Goal: Book appointment/travel/reservation

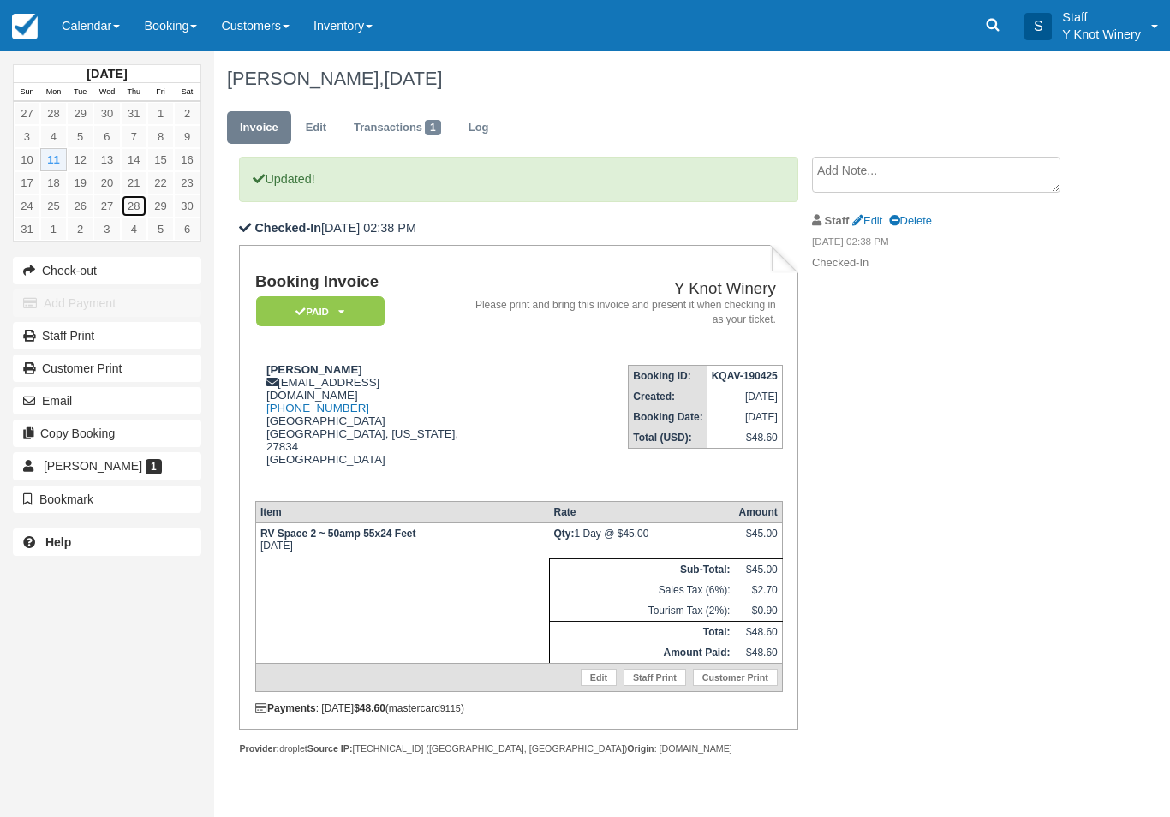
click at [137, 206] on link "28" at bounding box center [134, 205] width 27 height 23
click at [121, 29] on link "Calendar" at bounding box center [91, 25] width 82 height 51
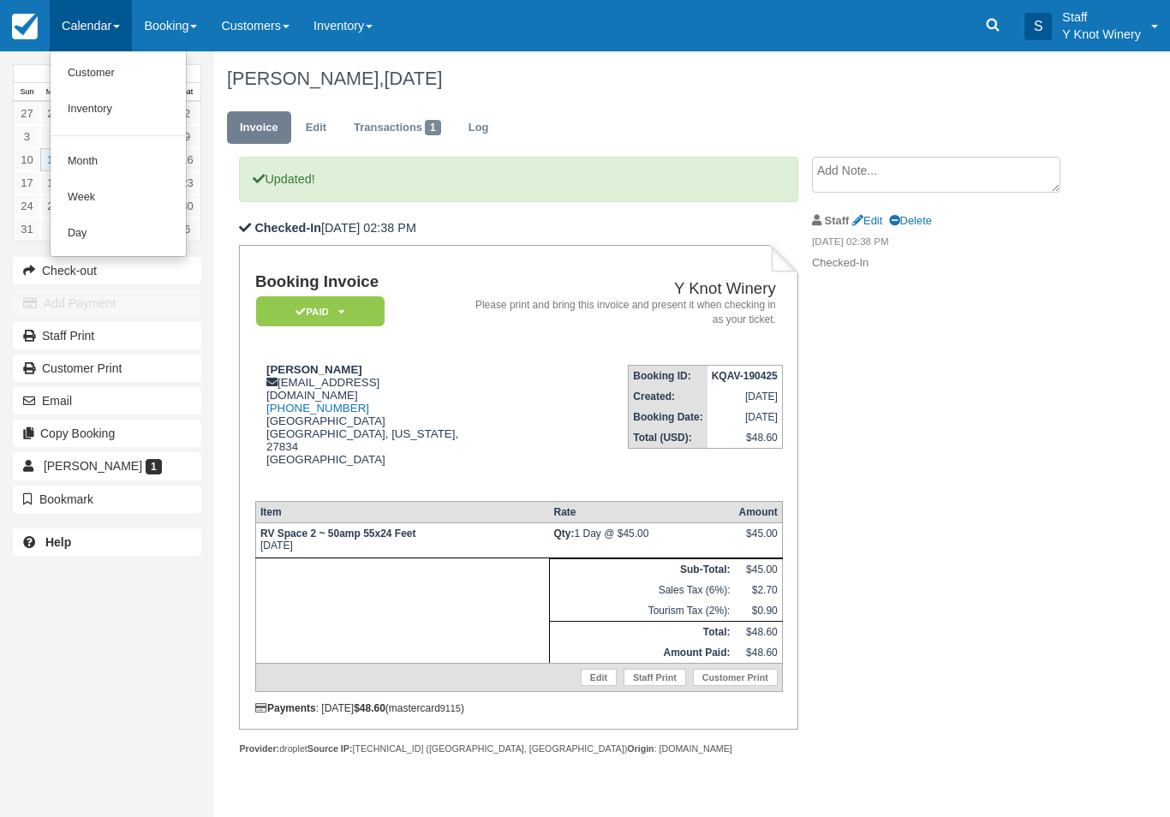
click at [114, 75] on link "Customer" at bounding box center [118, 74] width 135 height 36
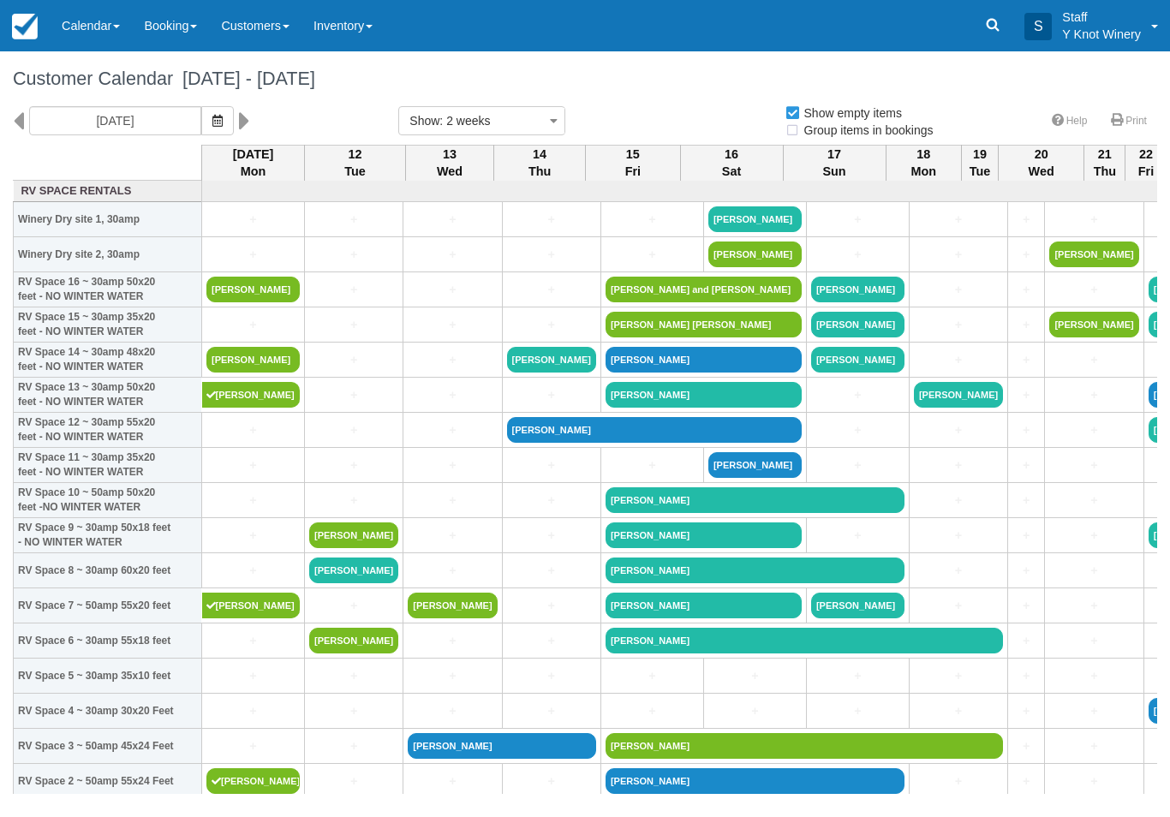
select select
click at [212, 118] on icon "button" at bounding box center [217, 121] width 10 height 12
select select
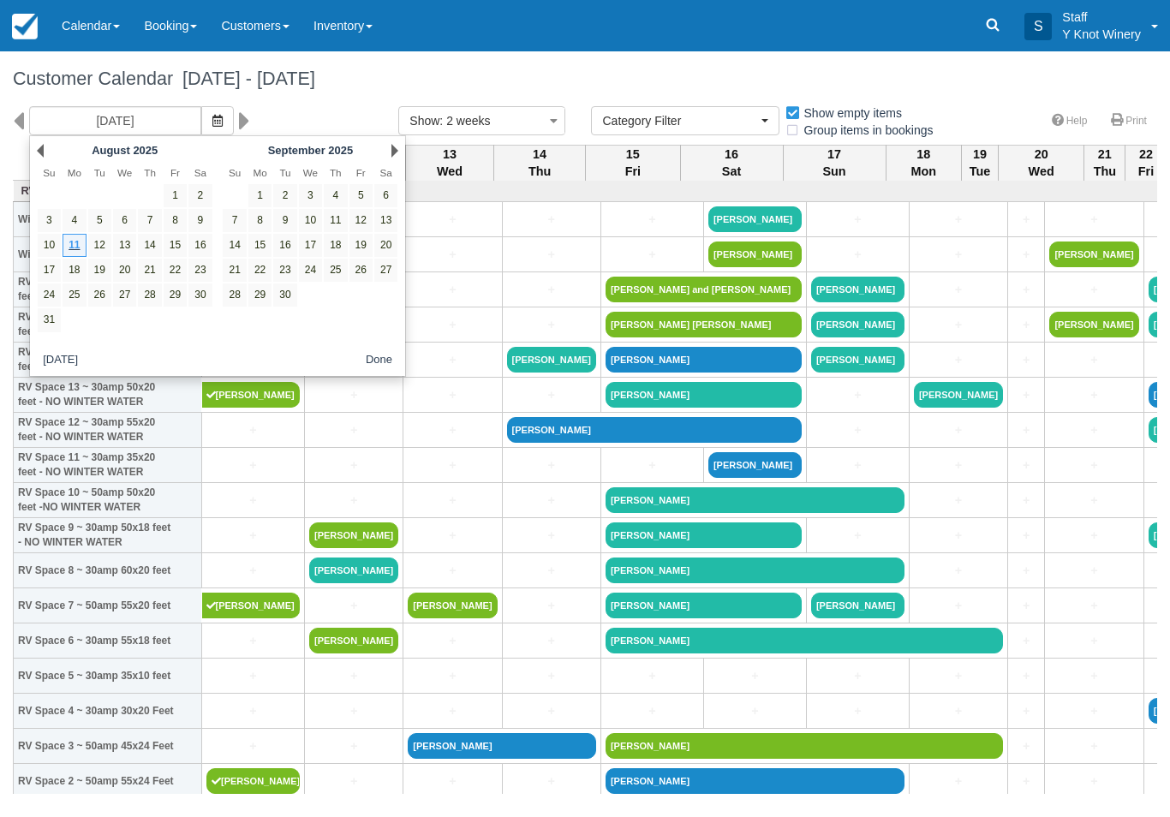
click at [177, 291] on link "29" at bounding box center [175, 294] width 23 height 23
type input "08/29/25"
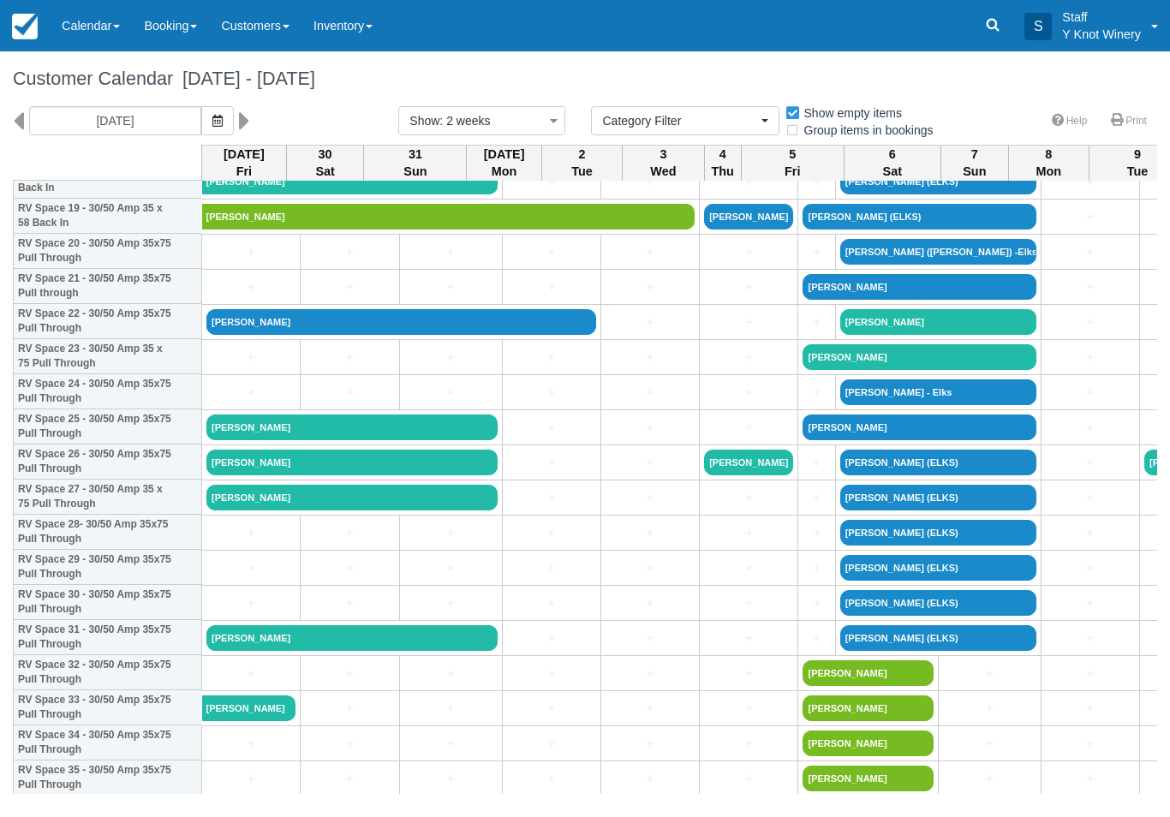
scroll to position [706, 0]
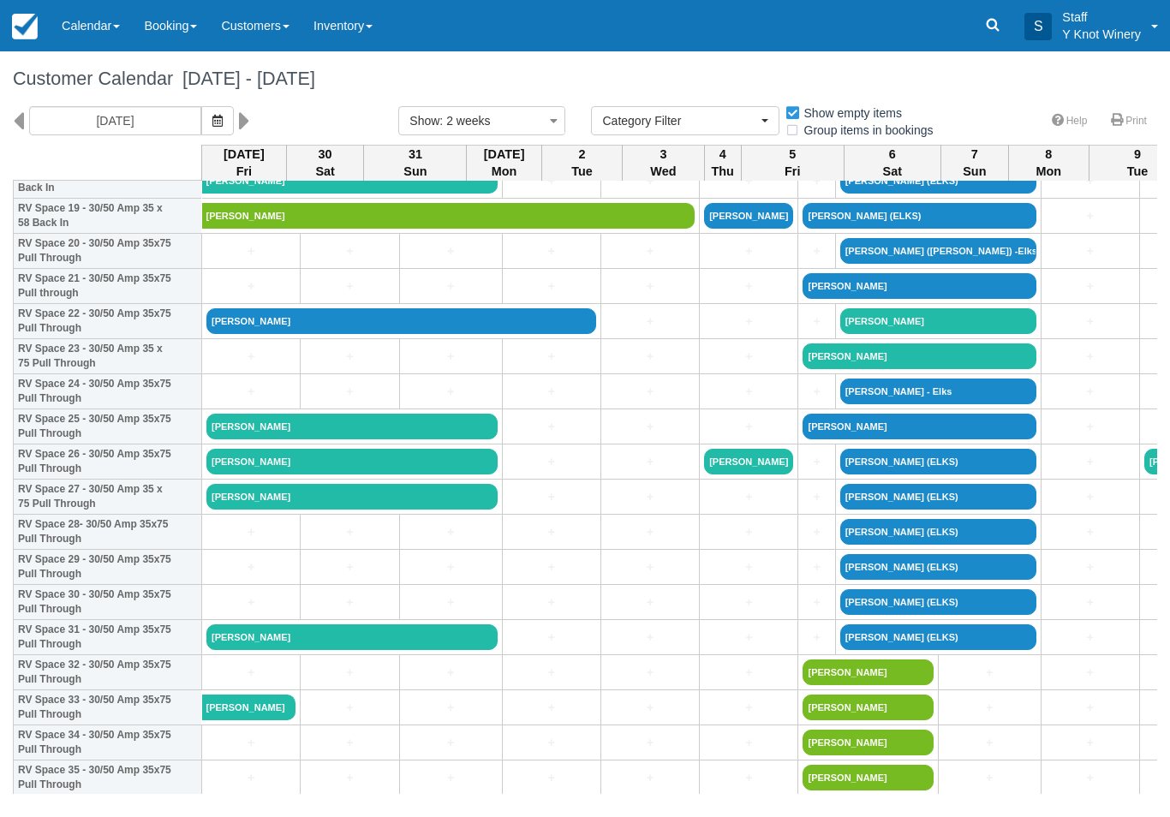
click at [235, 401] on link "+" at bounding box center [250, 392] width 89 height 18
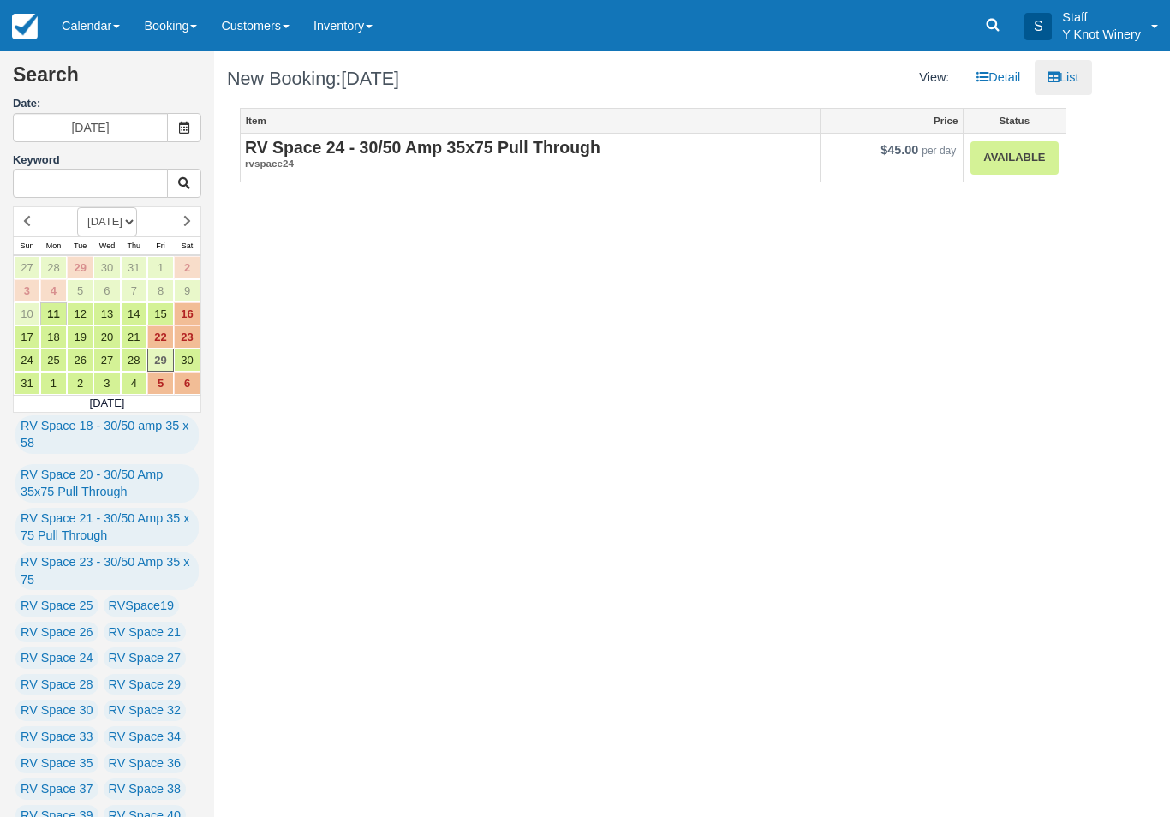
click at [1008, 156] on link "Available" at bounding box center [1013, 157] width 87 height 33
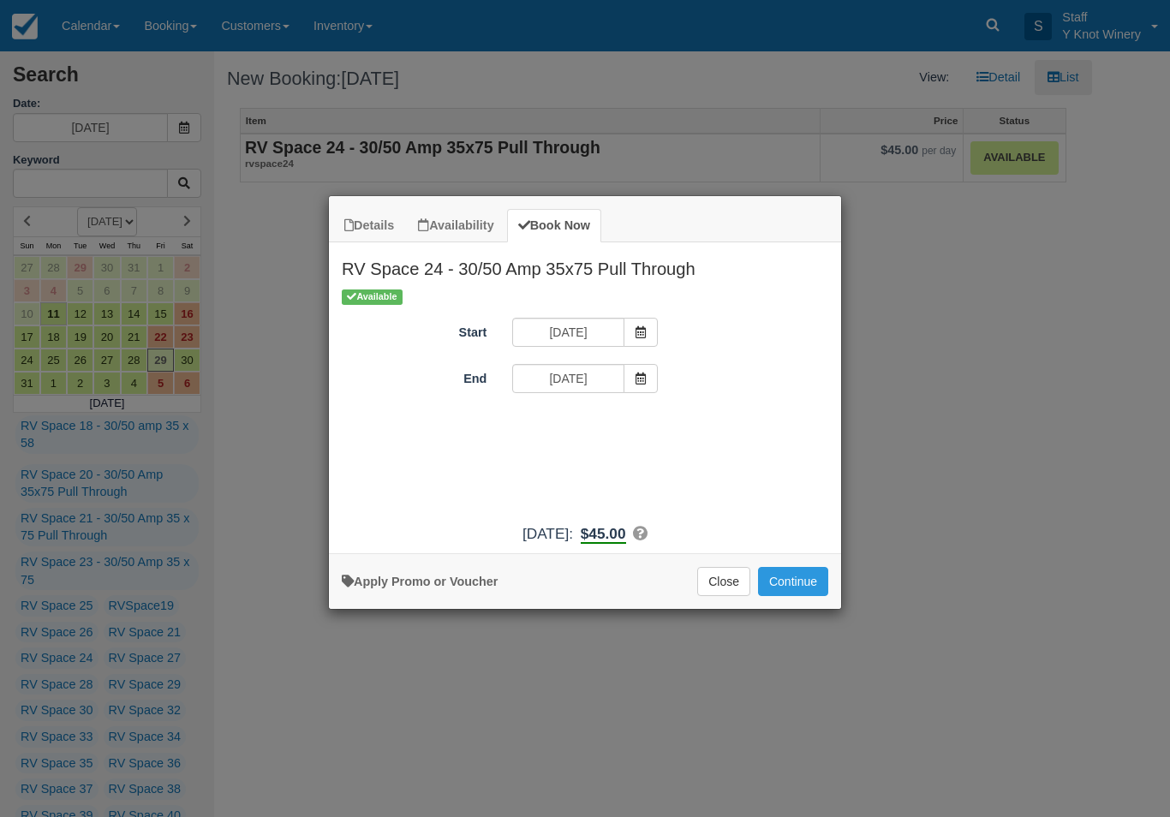
click at [642, 373] on icon "Item Modal" at bounding box center [640, 378] width 12 height 12
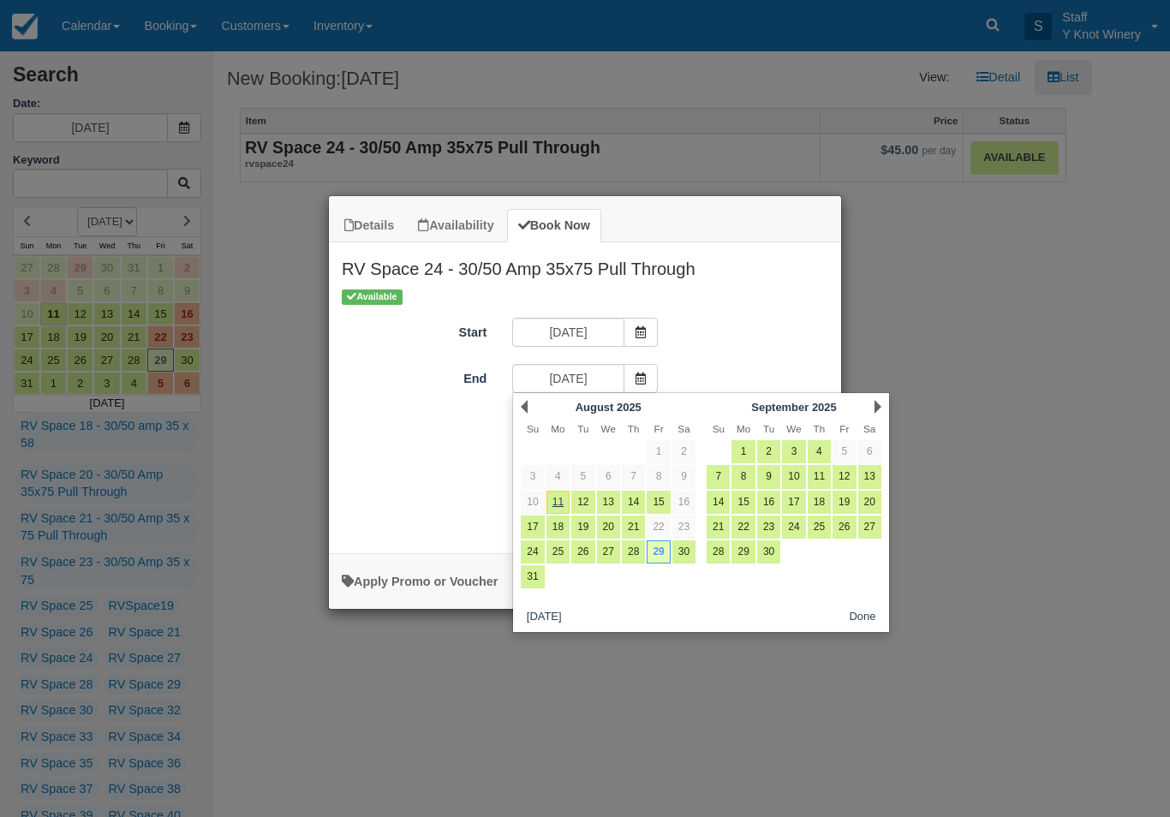
click at [538, 579] on link "31" at bounding box center [532, 576] width 23 height 23
type input "08/31/25"
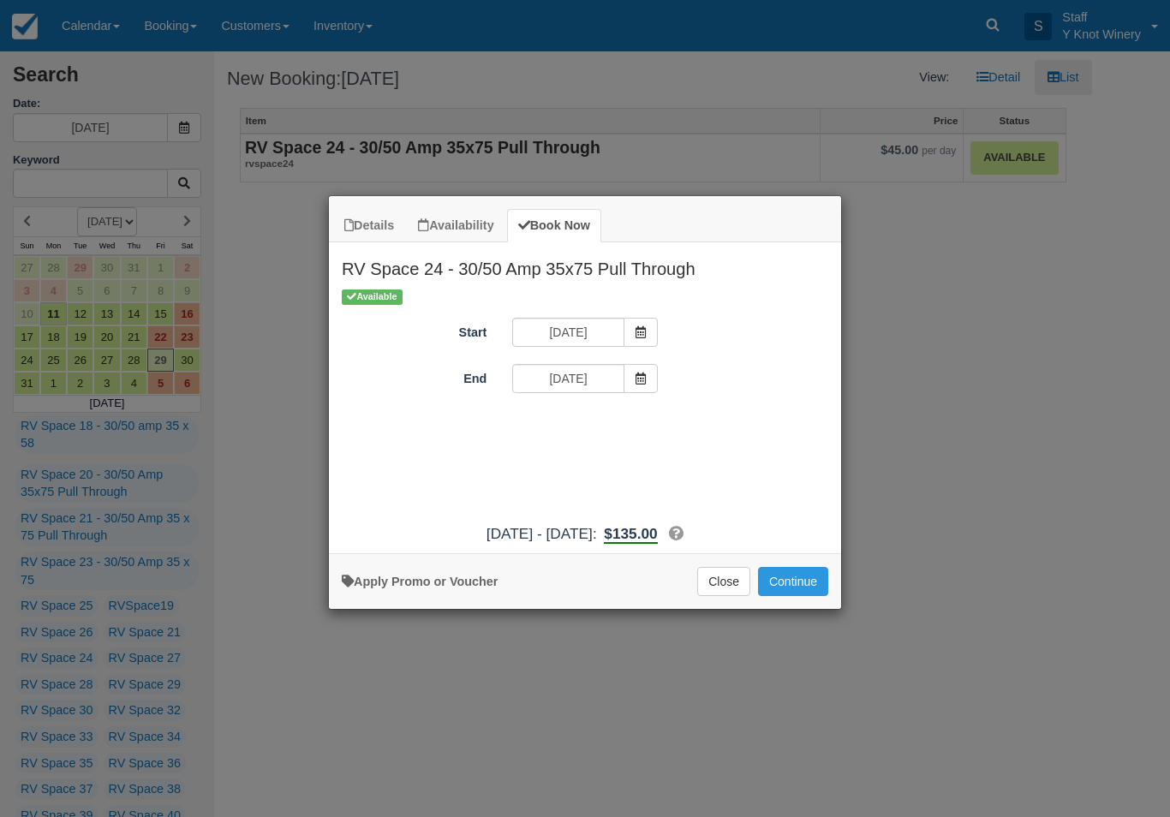
click at [797, 581] on button "Continue" at bounding box center [793, 581] width 70 height 29
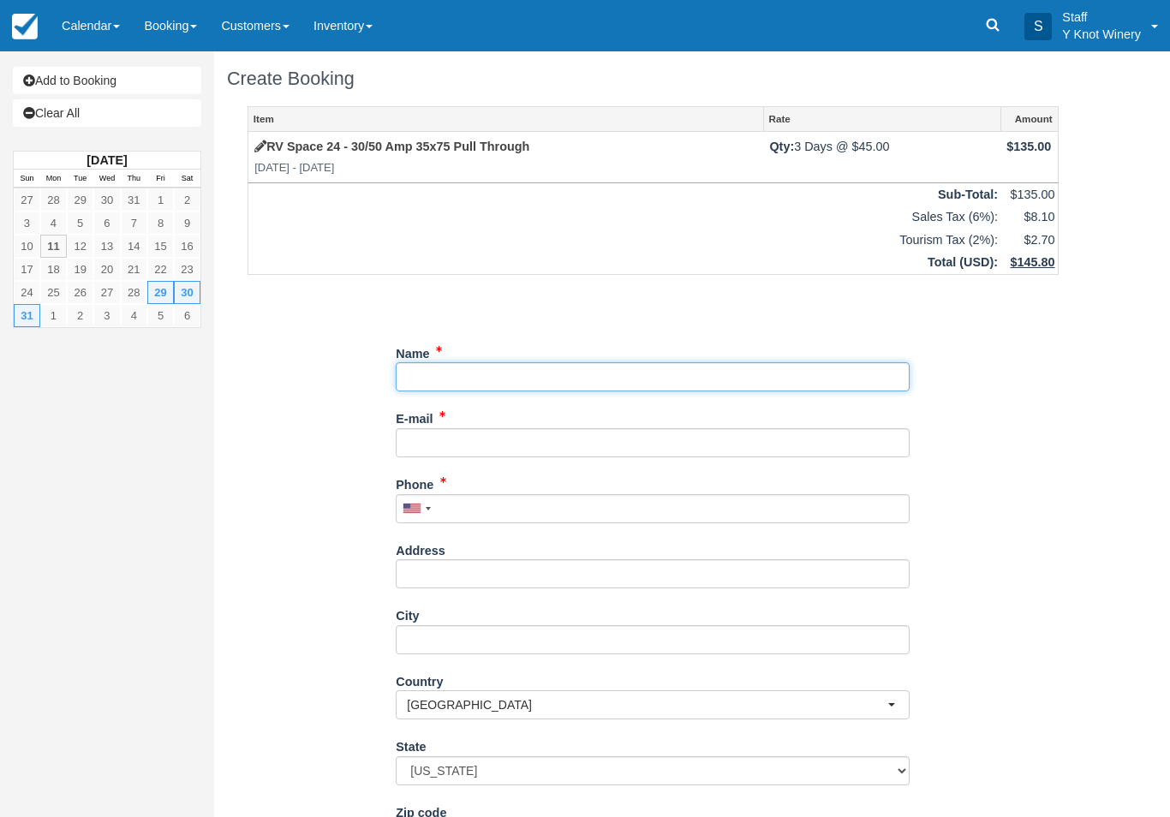
click at [467, 367] on input "Name" at bounding box center [653, 376] width 514 height 29
type input "Karen flynn"
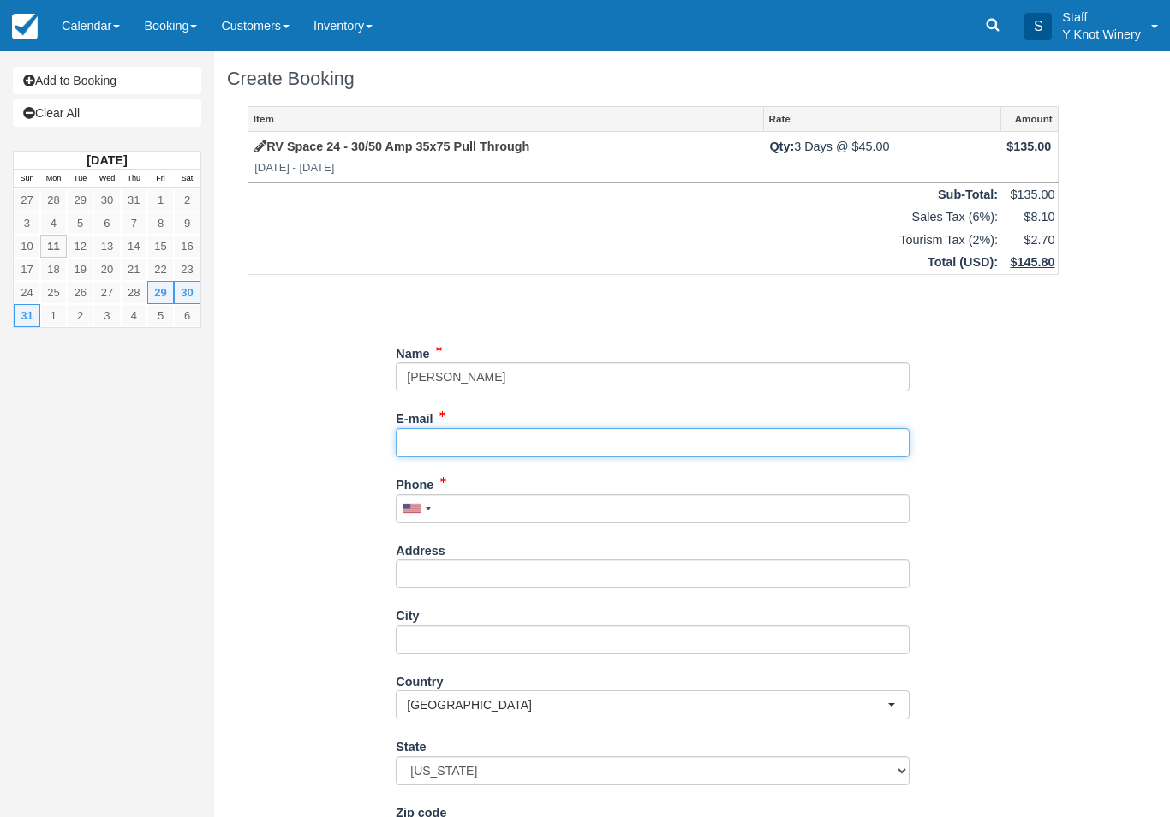
click at [476, 428] on input "E-mail" at bounding box center [653, 442] width 514 height 29
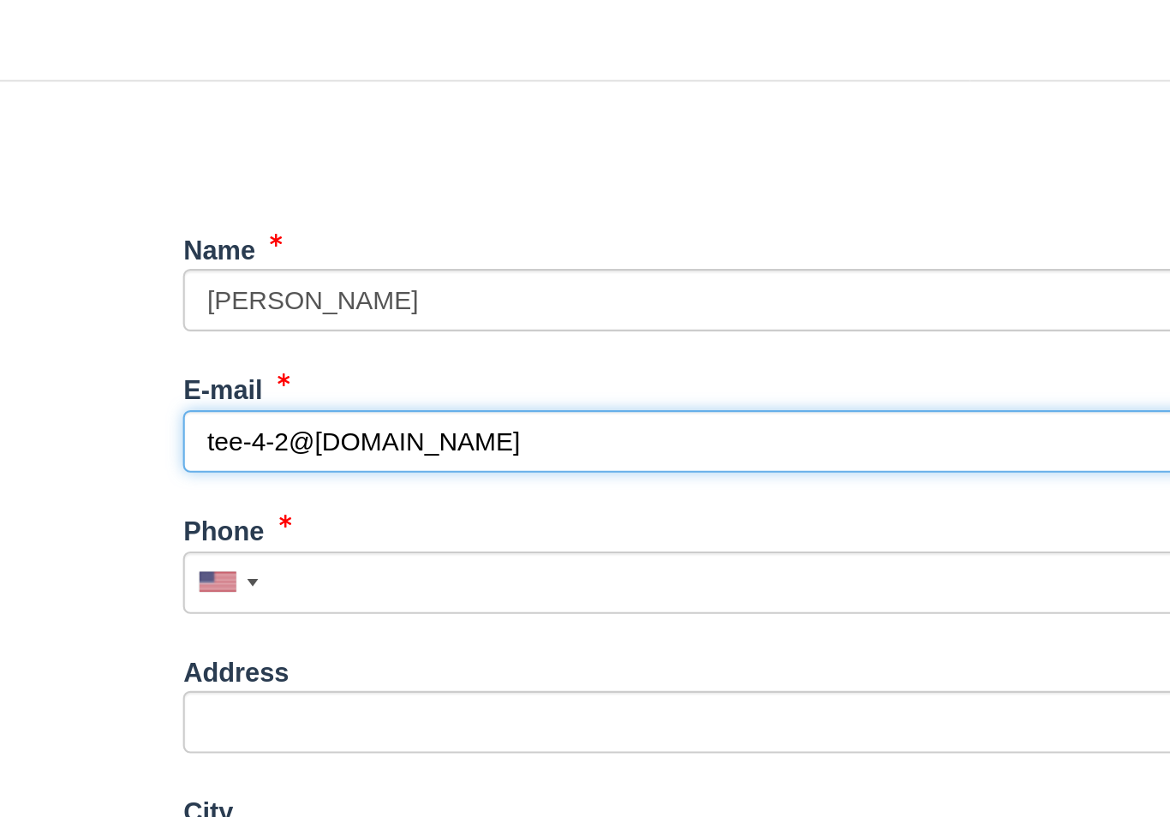
type input "tee-4-2@[DOMAIN_NAME]"
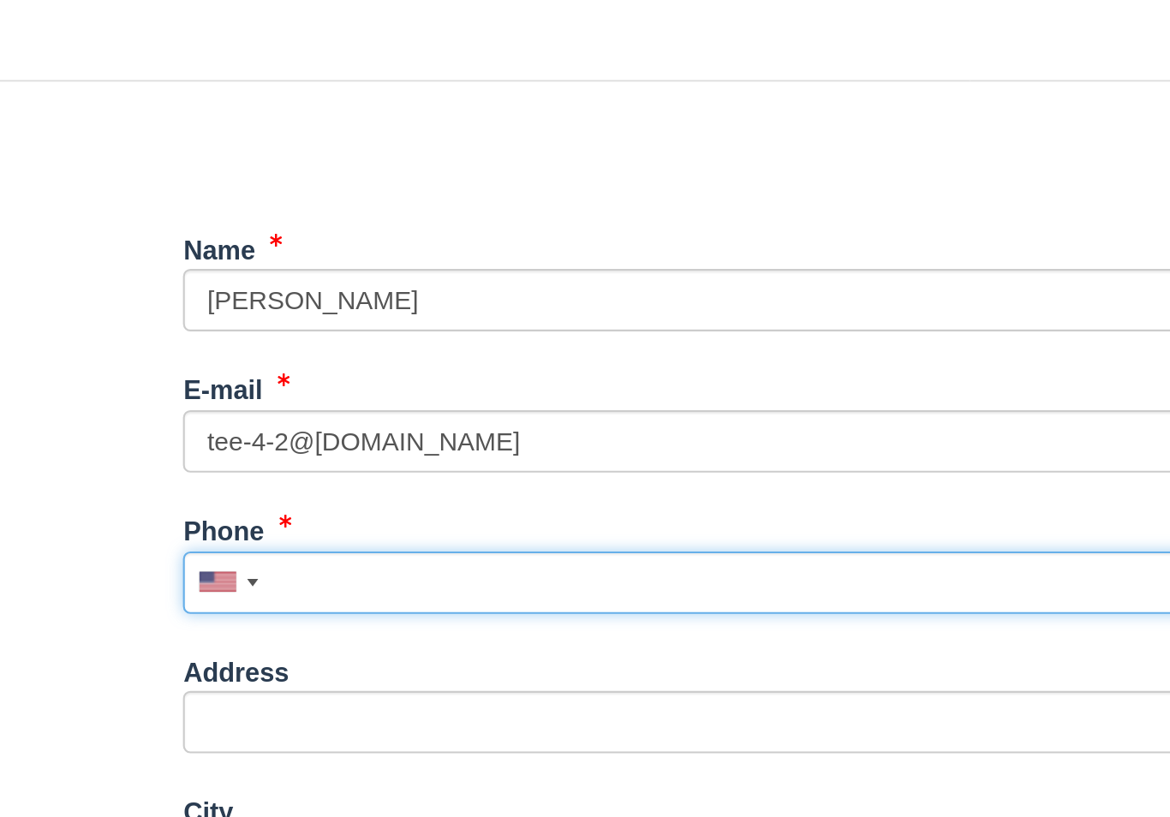
click at [396, 494] on input "Phone" at bounding box center [653, 508] width 514 height 29
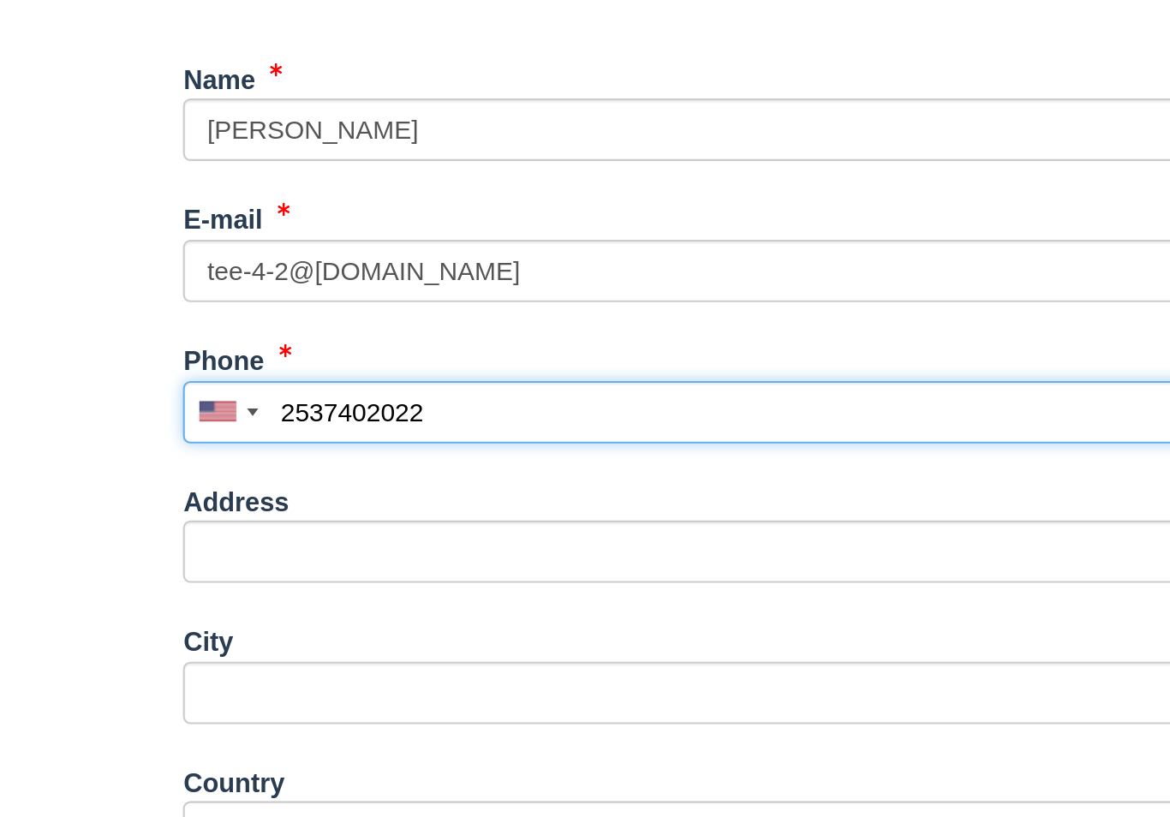
scroll to position [146, 0]
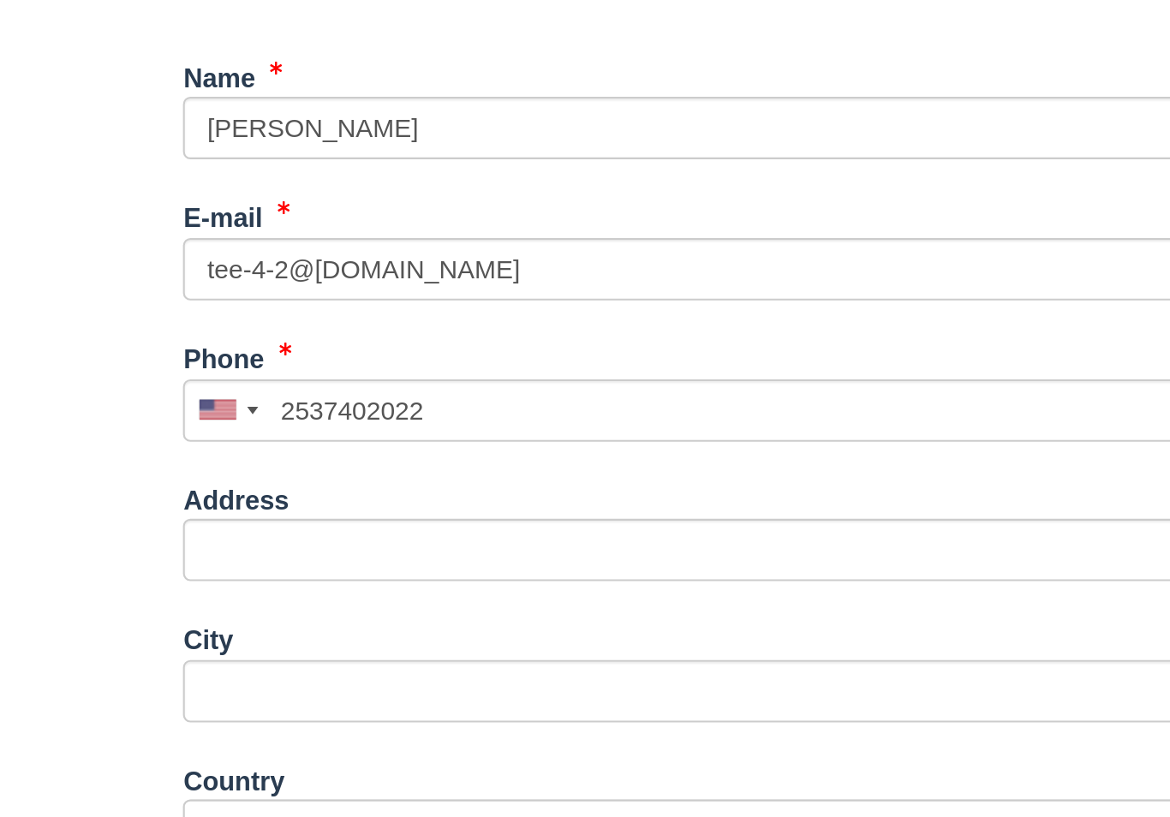
click at [396, 801] on button "Continue" at bounding box center [437, 815] width 82 height 29
type input "+12537402022"
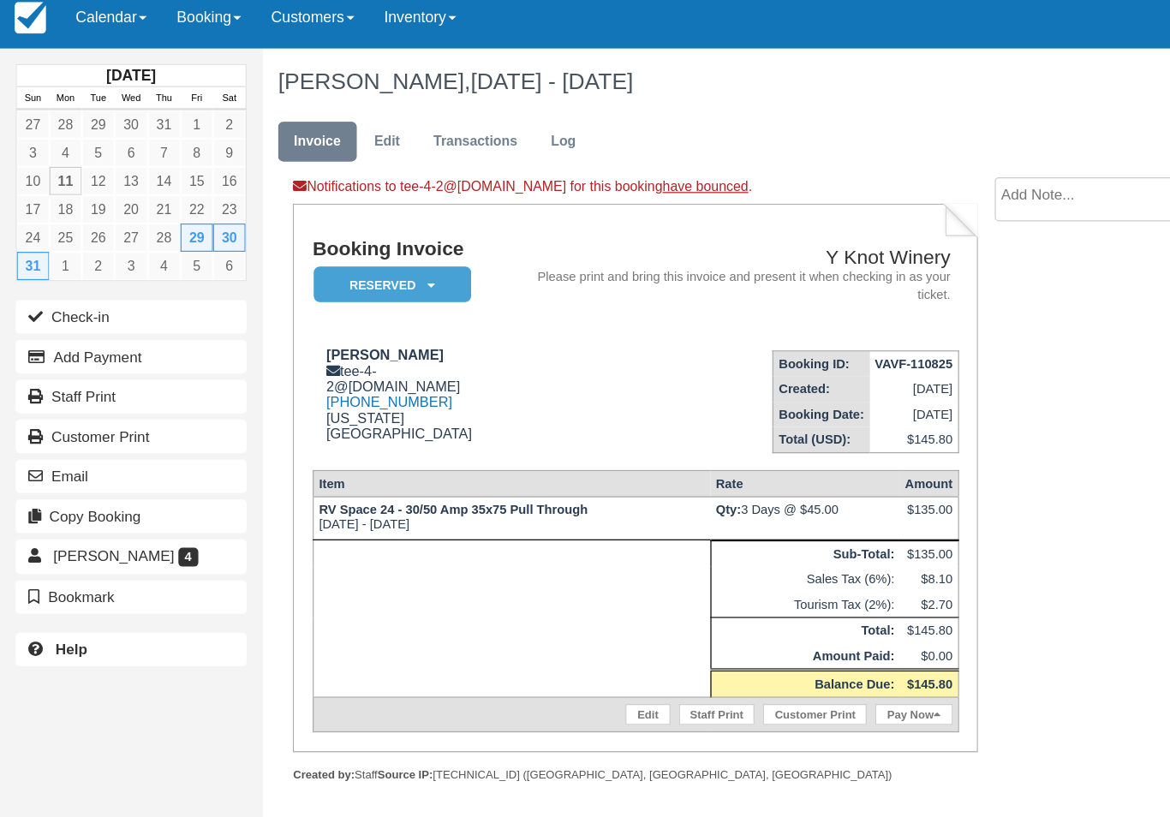
click at [90, 388] on button "Email" at bounding box center [107, 400] width 188 height 27
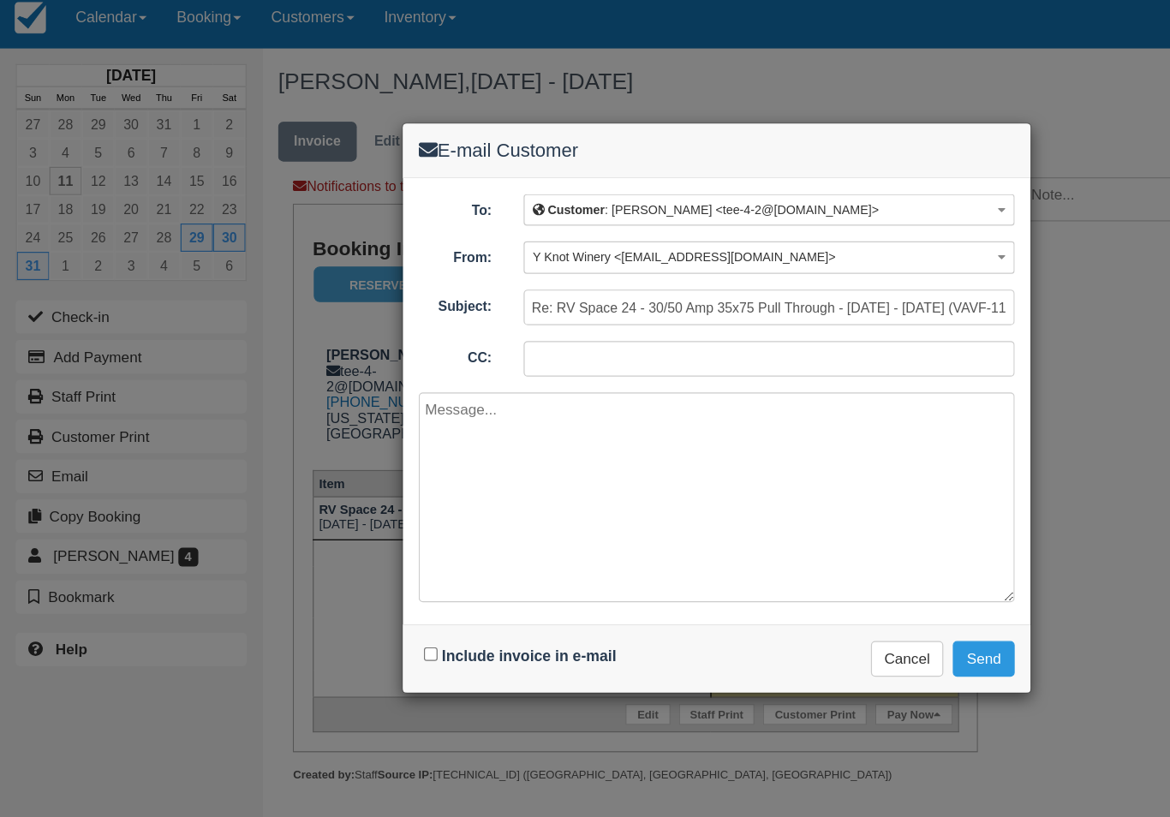
click at [353, 540] on input "Include invoice in e-mail" at bounding box center [351, 545] width 11 height 11
checkbox input "true"
click at [789, 535] on button "Send" at bounding box center [802, 549] width 51 height 29
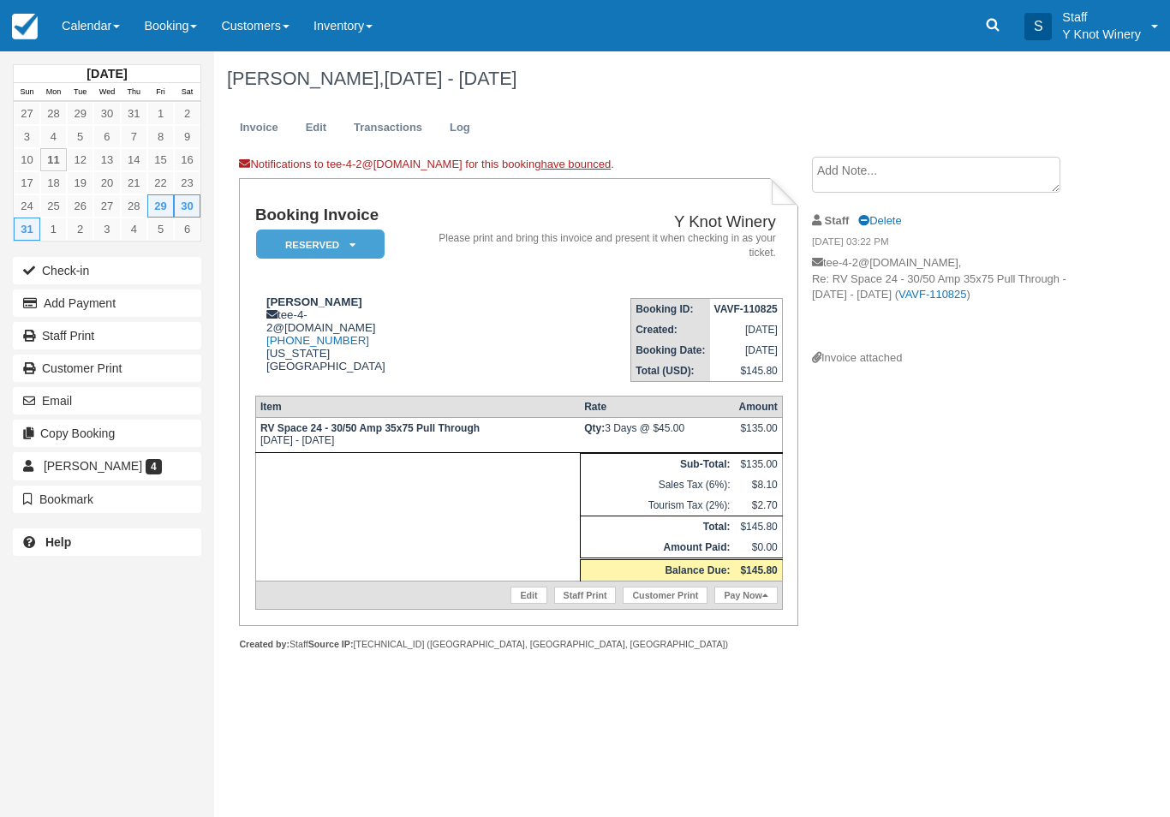
click at [523, 601] on link "Edit" at bounding box center [528, 595] width 36 height 17
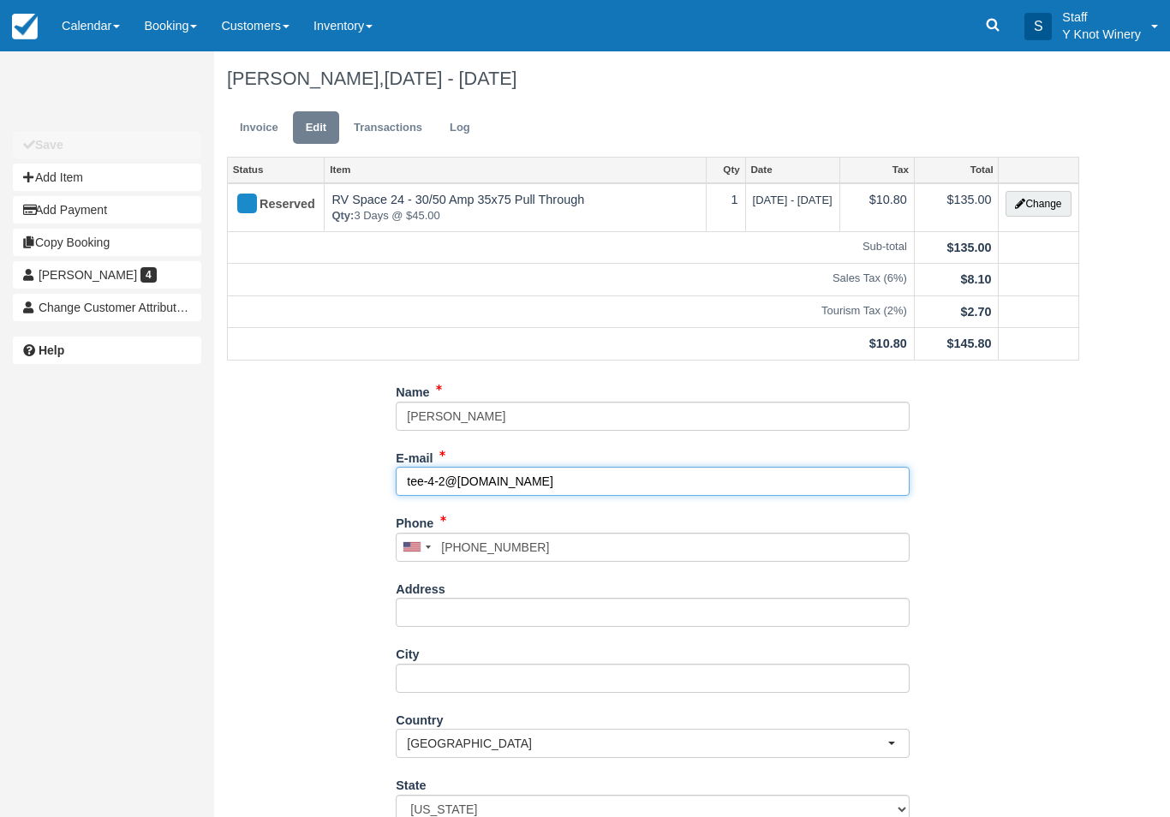
click at [551, 473] on input "tee-4-2@[DOMAIN_NAME]" at bounding box center [653, 481] width 514 height 29
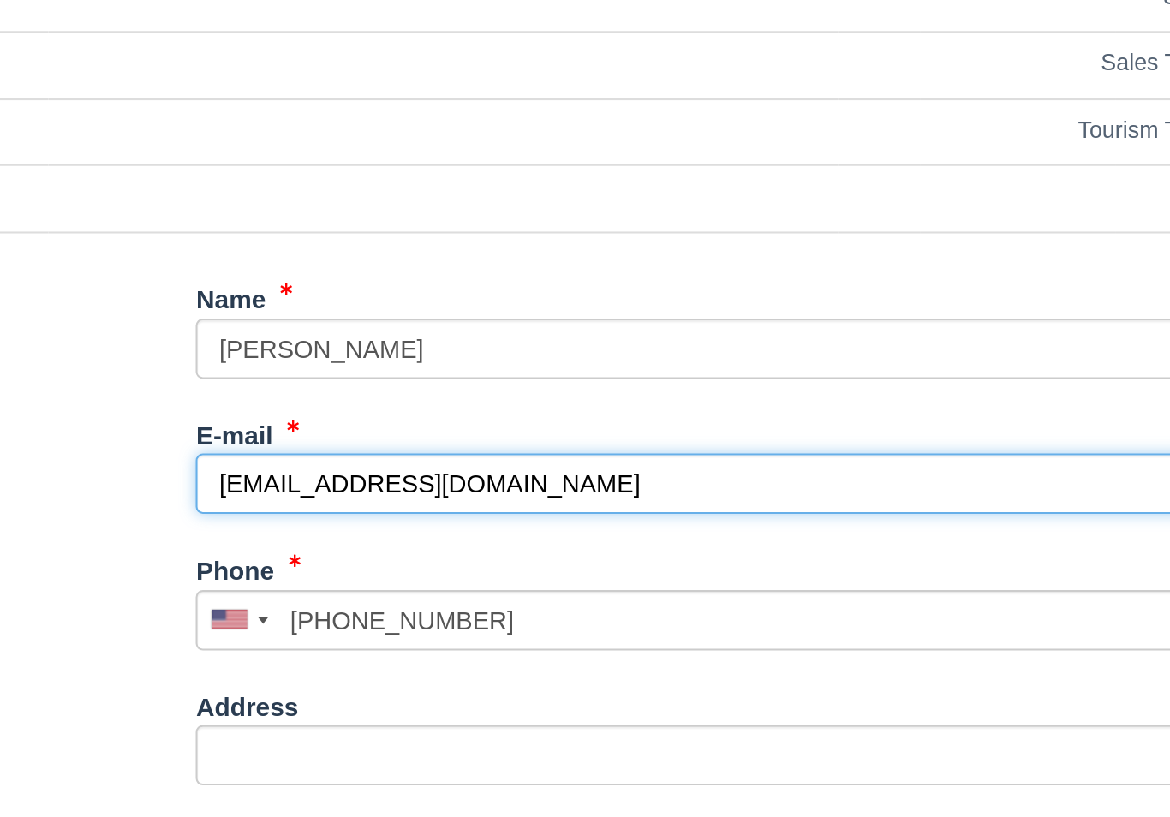
scroll to position [104, 0]
type input "[EMAIL_ADDRESS][DOMAIN_NAME]"
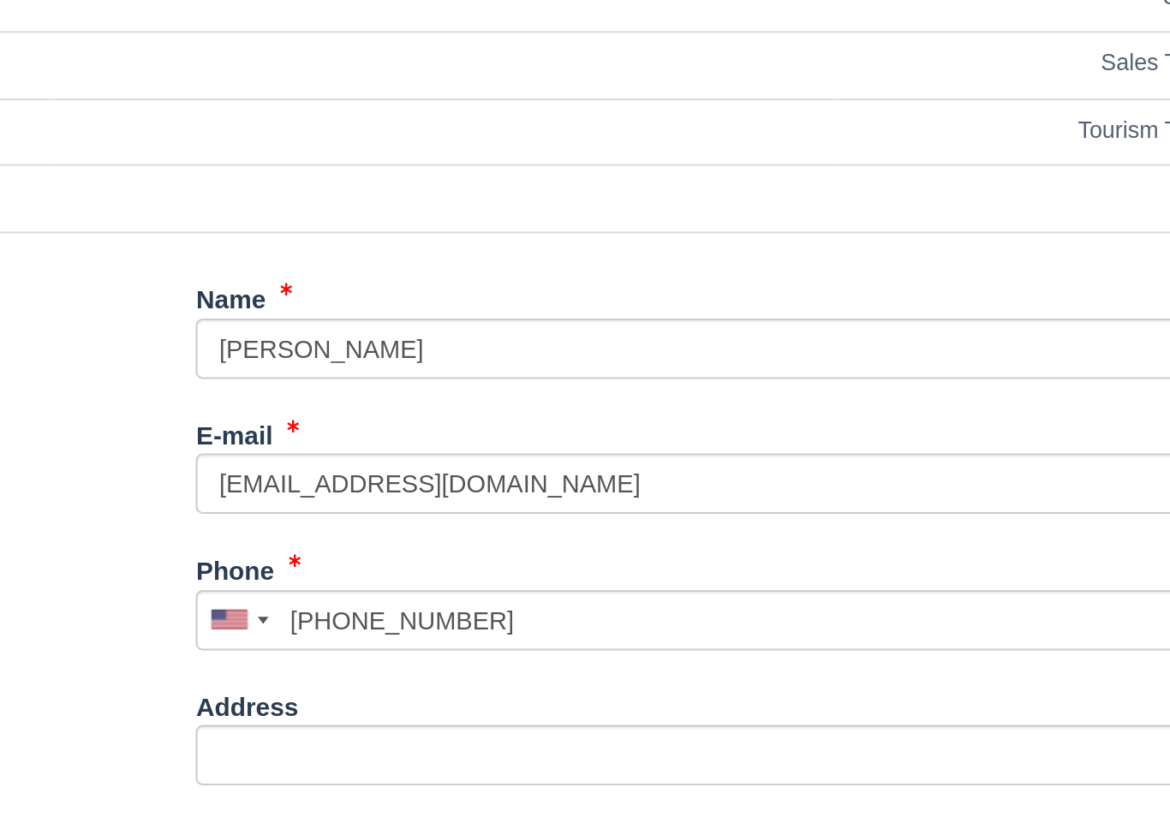
click at [396, 799] on button "Update" at bounding box center [426, 813] width 61 height 29
type input "[PHONE_NUMBER]"
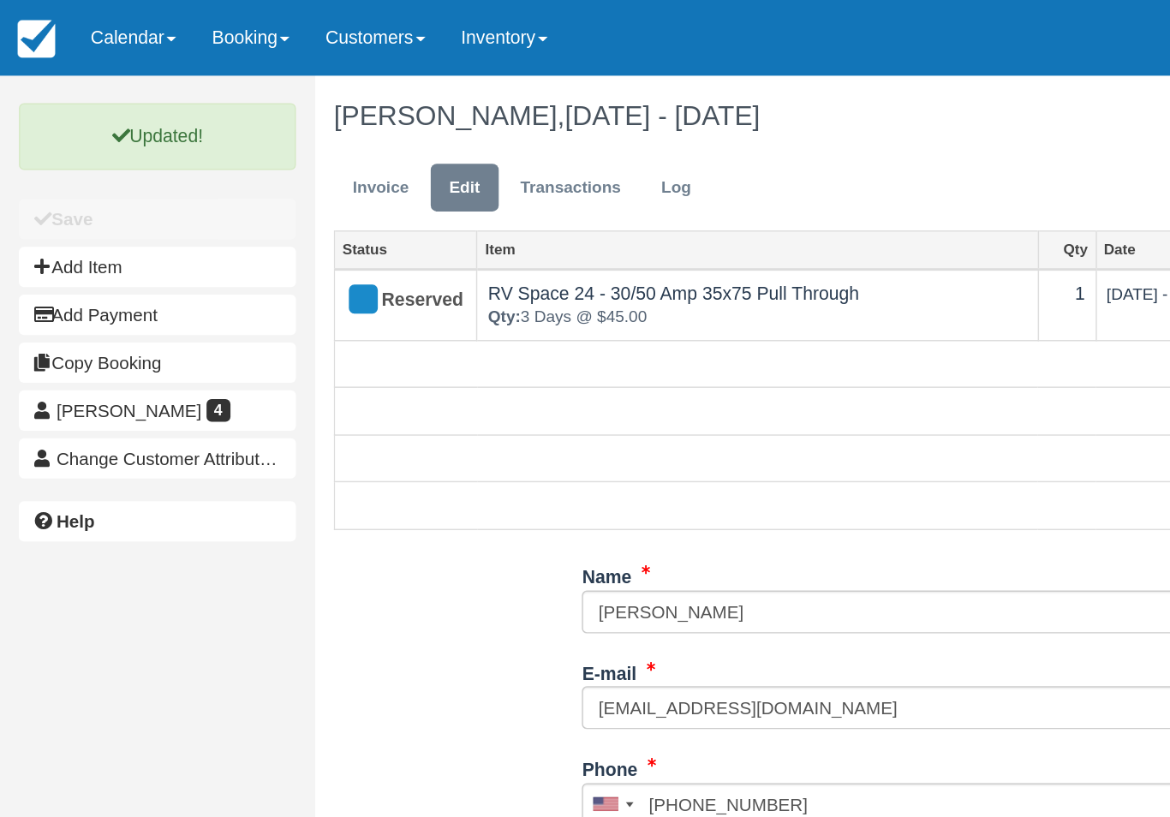
click at [104, 33] on link "Calendar" at bounding box center [91, 25] width 82 height 51
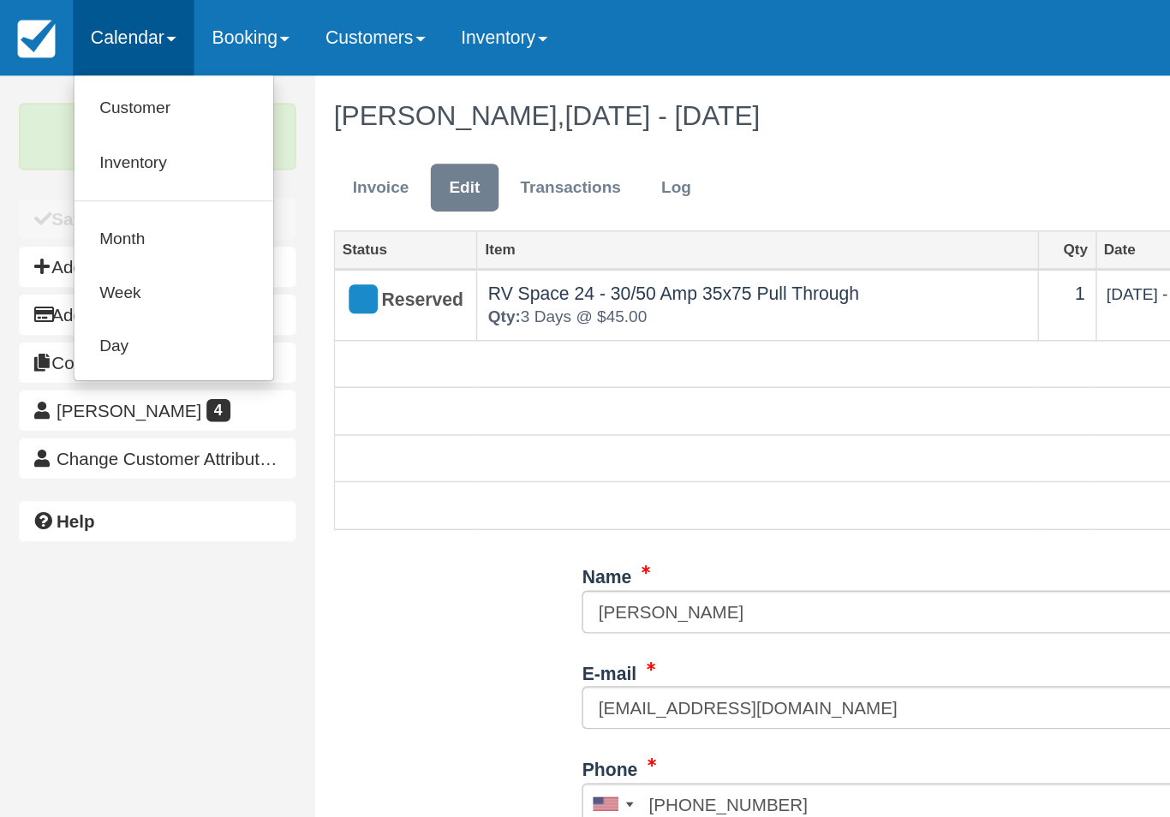
click at [99, 75] on link "Customer" at bounding box center [118, 74] width 135 height 37
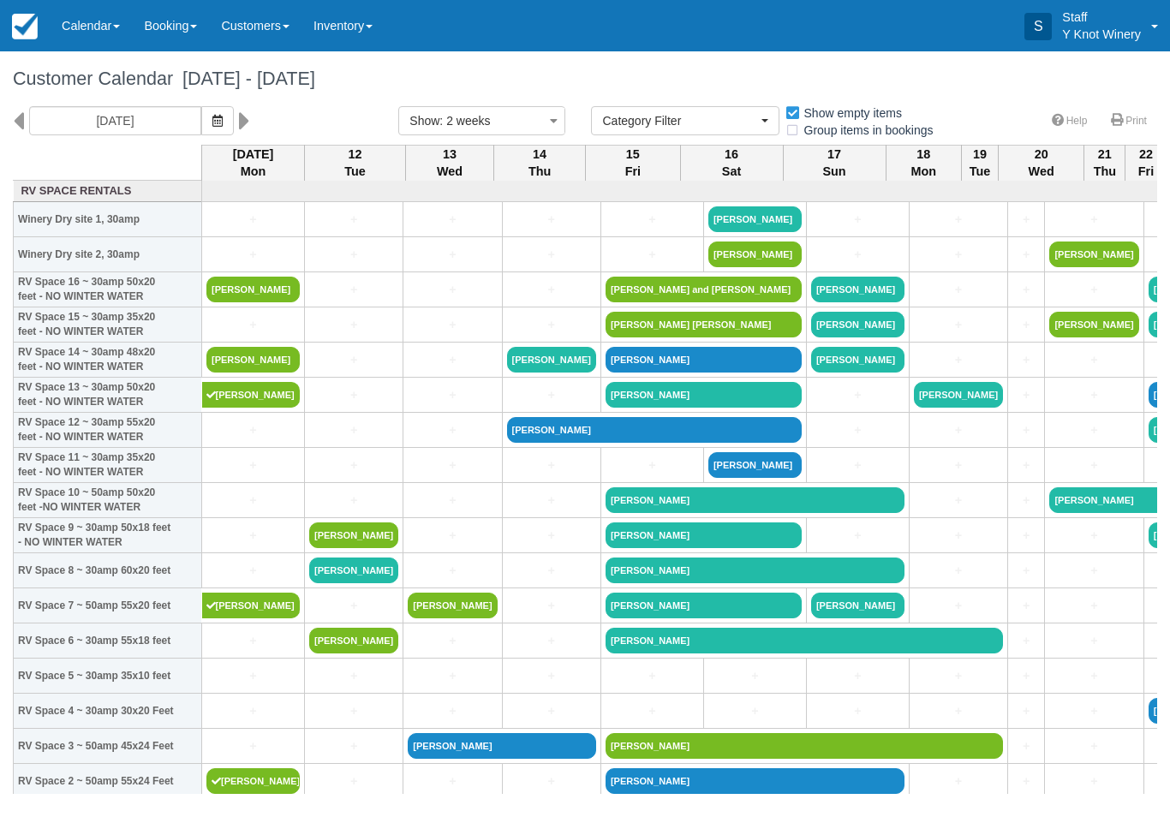
select select
click at [201, 109] on button "button" at bounding box center [217, 120] width 33 height 29
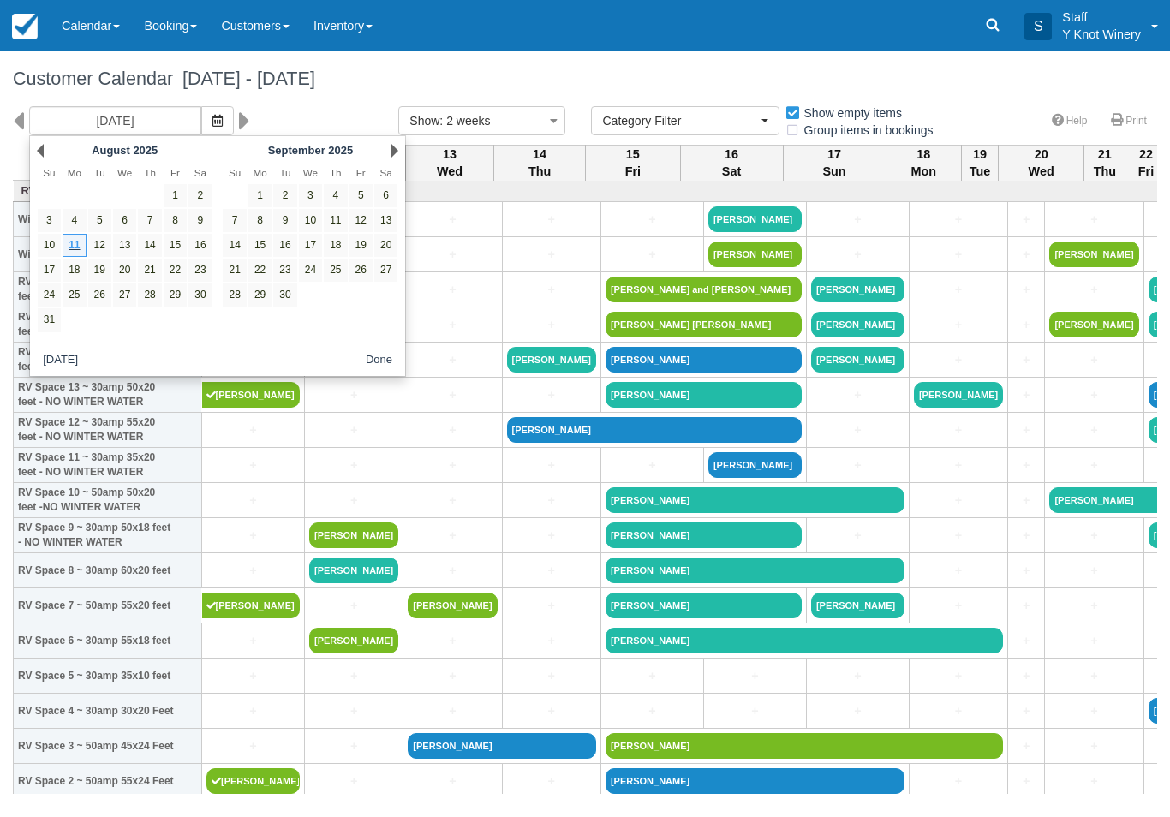
click at [176, 299] on link "29" at bounding box center [175, 294] width 23 height 23
type input "08/29/25"
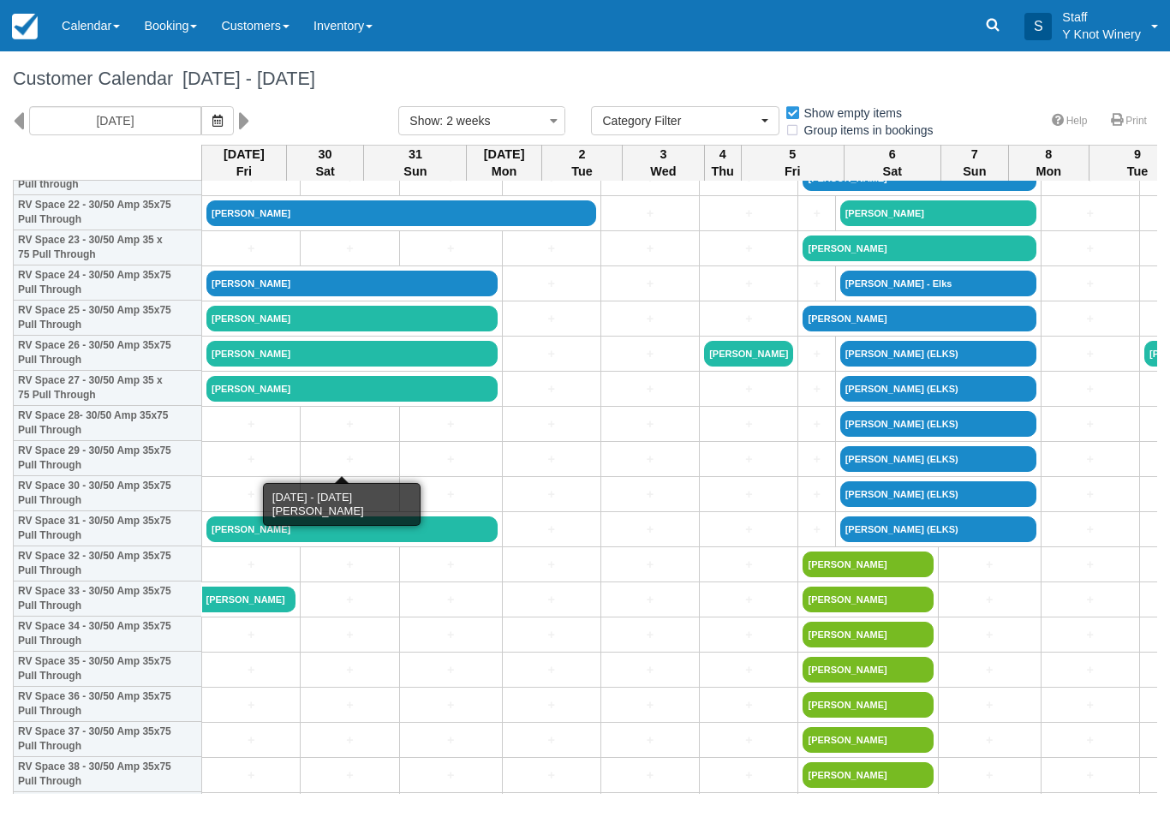
scroll to position [813, 0]
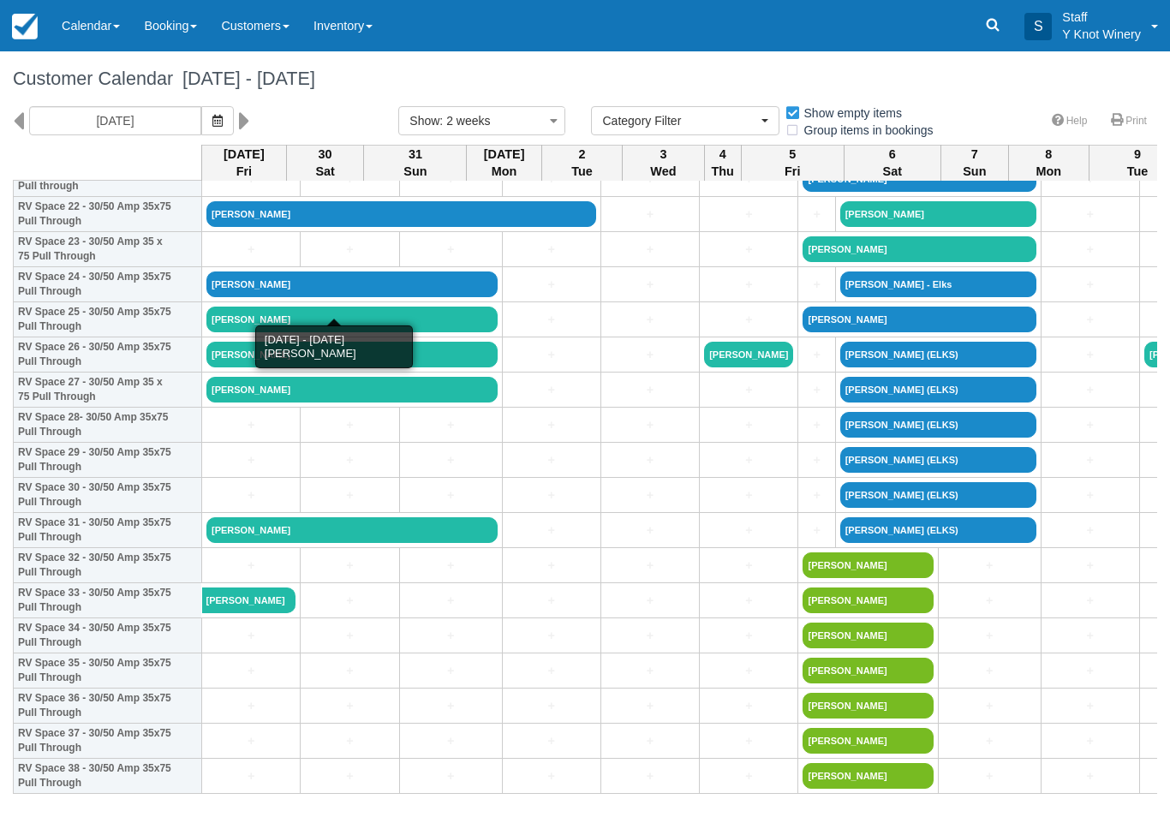
click at [257, 297] on link "[PERSON_NAME]" at bounding box center [351, 284] width 291 height 26
